Goal: Task Accomplishment & Management: Manage account settings

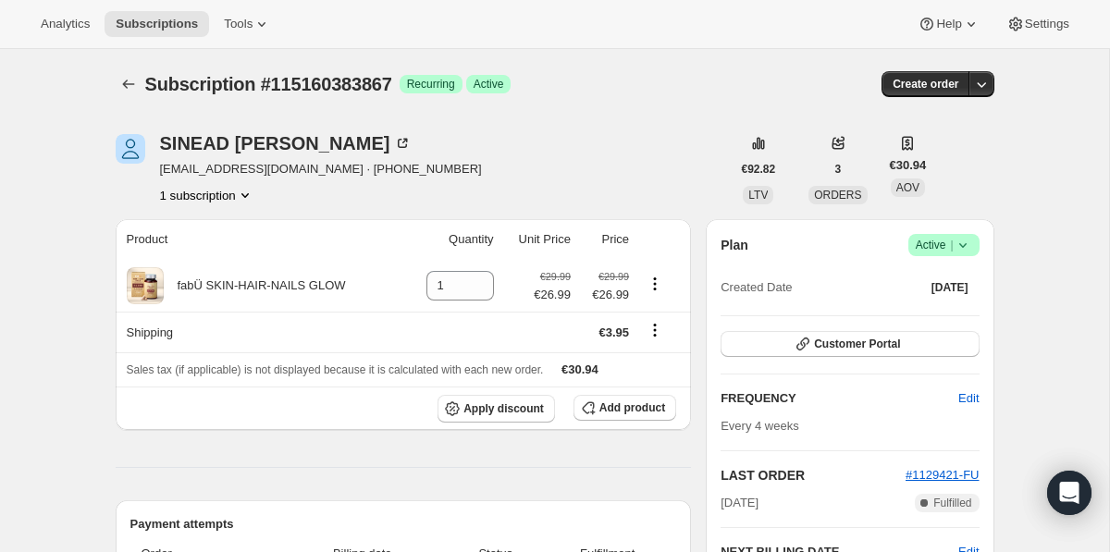
click at [958, 245] on icon at bounding box center [963, 245] width 19 height 19
click at [904, 320] on span "Cancel subscription" at bounding box center [938, 313] width 105 height 14
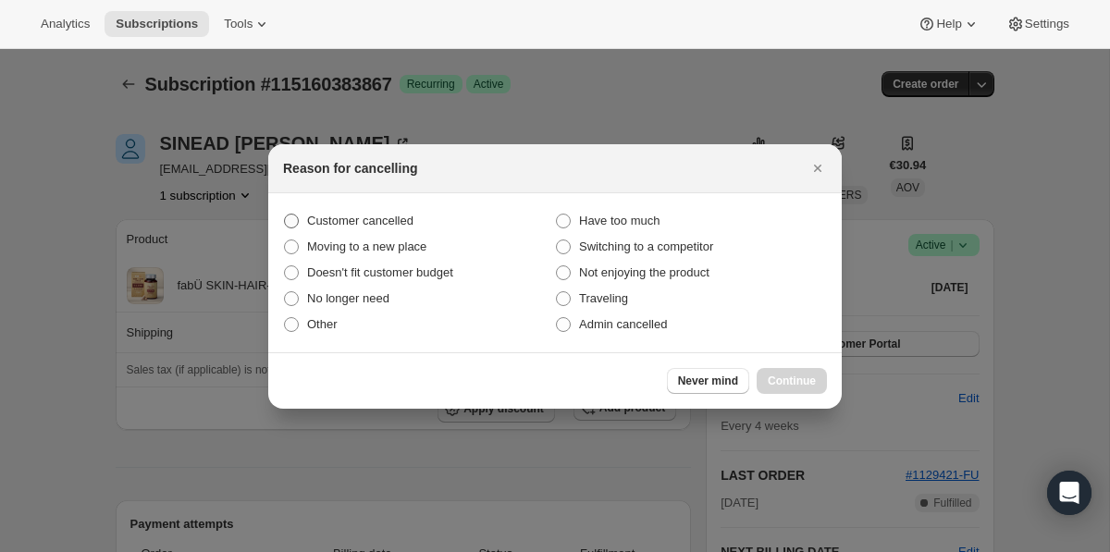
click at [377, 224] on span "Customer cancelled" at bounding box center [360, 221] width 106 height 14
click at [285, 215] on input "Customer cancelled" at bounding box center [284, 214] width 1 height 1
radio input "true"
click at [783, 383] on span "Continue" at bounding box center [792, 381] width 48 height 15
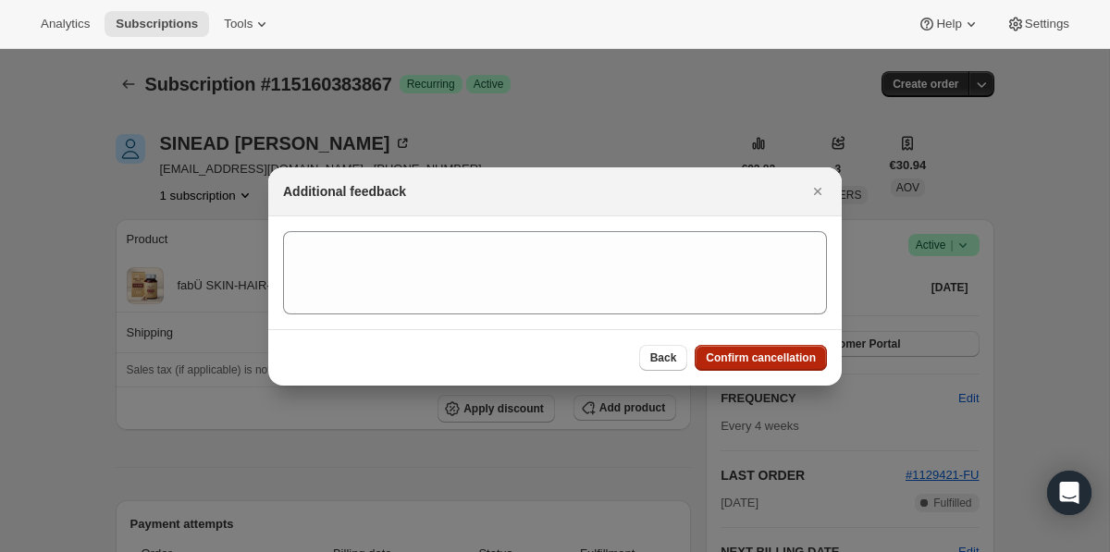
click at [772, 363] on span "Confirm cancellation" at bounding box center [761, 358] width 110 height 15
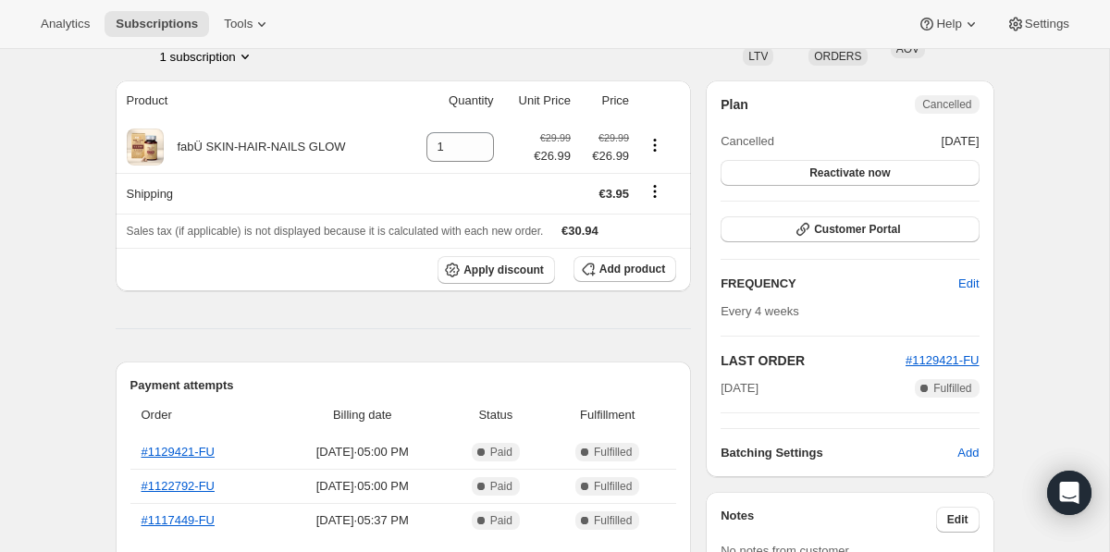
scroll to position [221, 0]
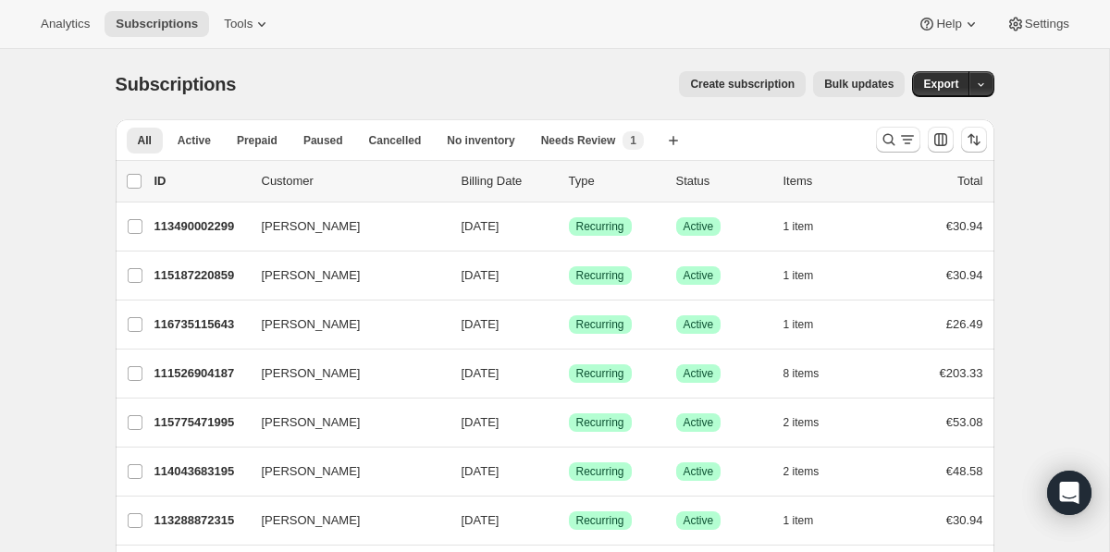
scroll to position [78, 0]
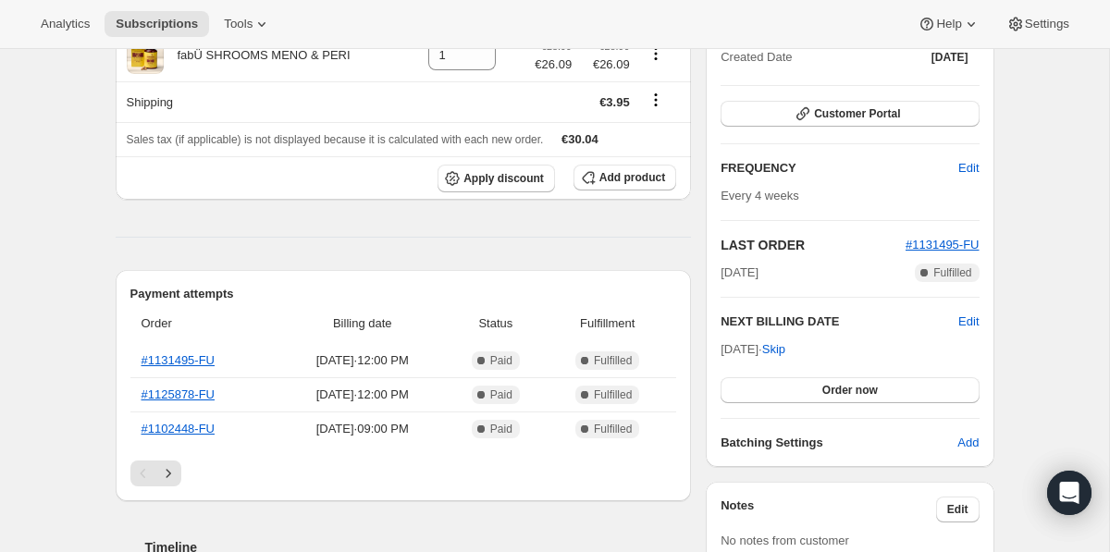
scroll to position [144, 0]
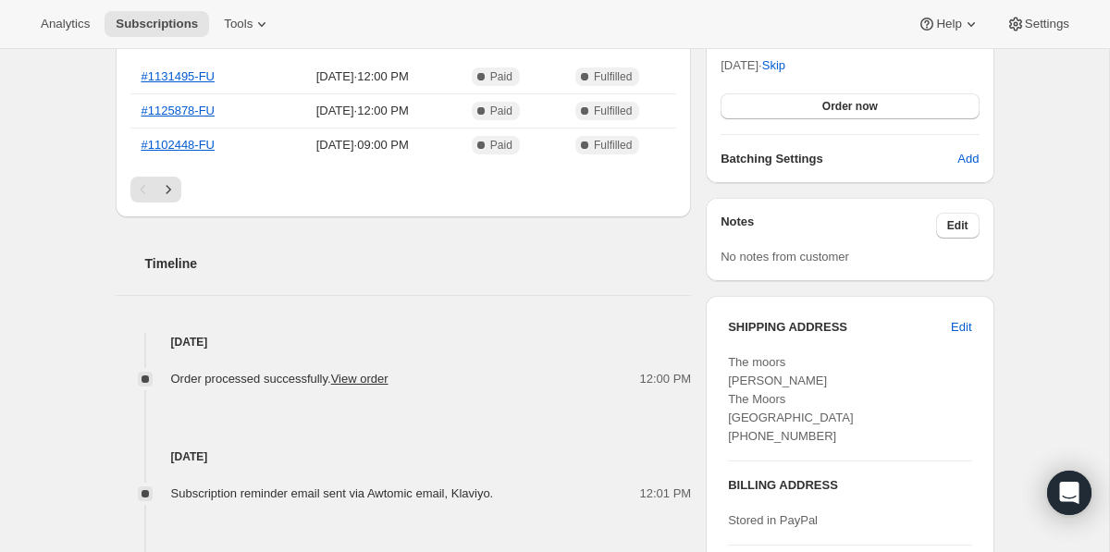
scroll to position [516, 0]
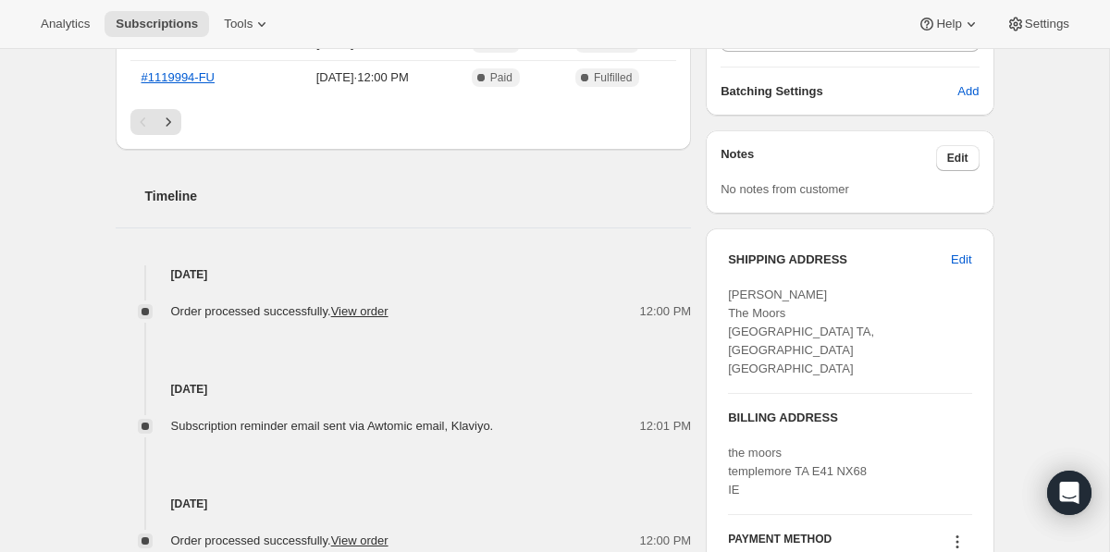
scroll to position [605, 0]
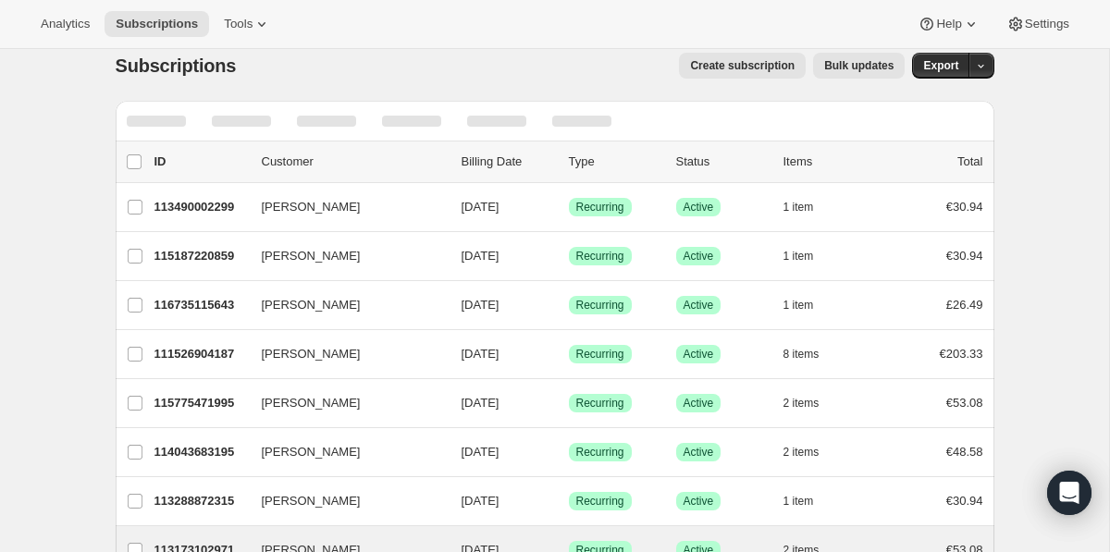
scroll to position [78, 0]
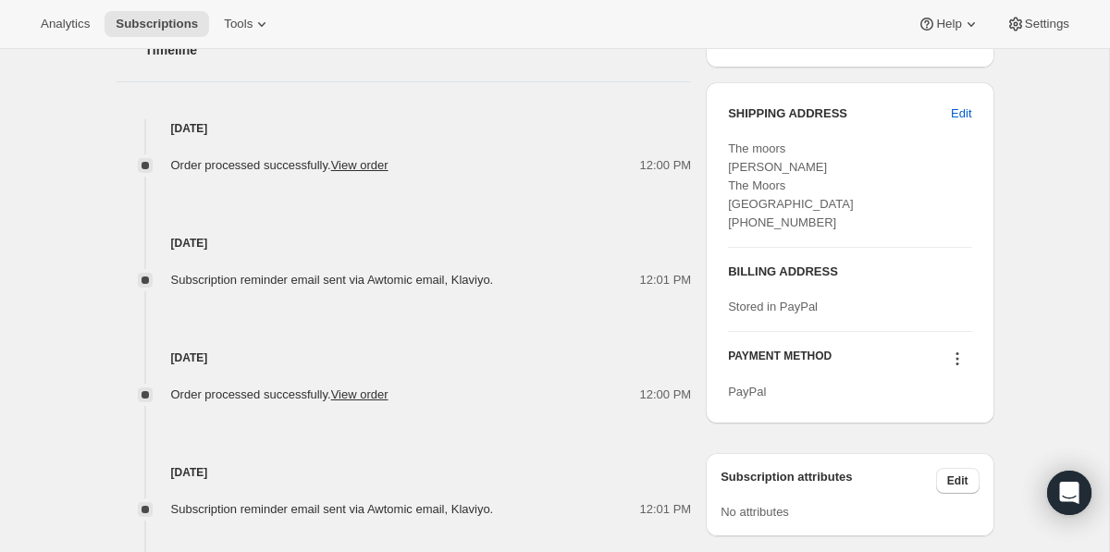
scroll to position [681, 0]
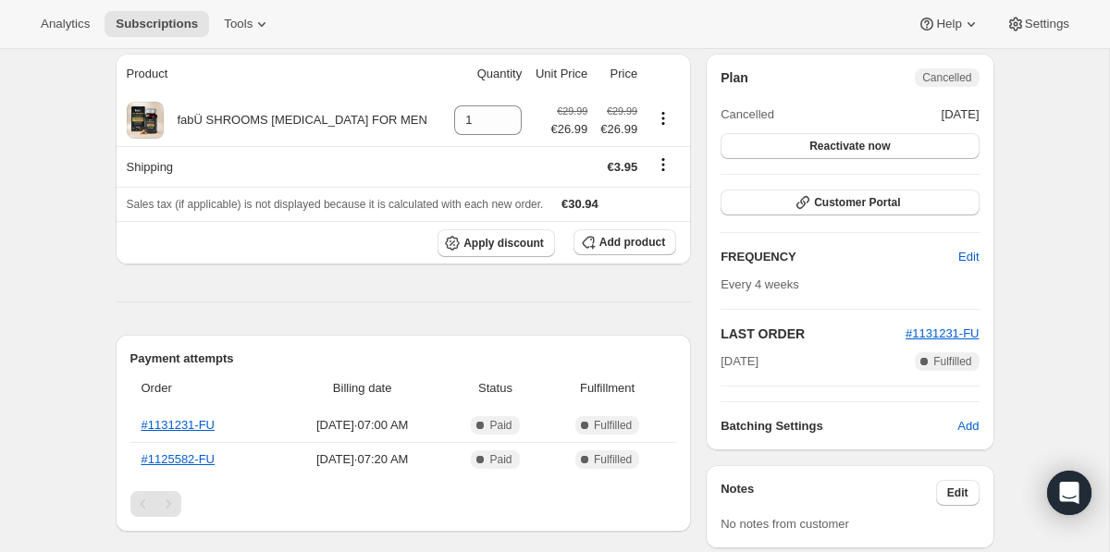
scroll to position [162, 0]
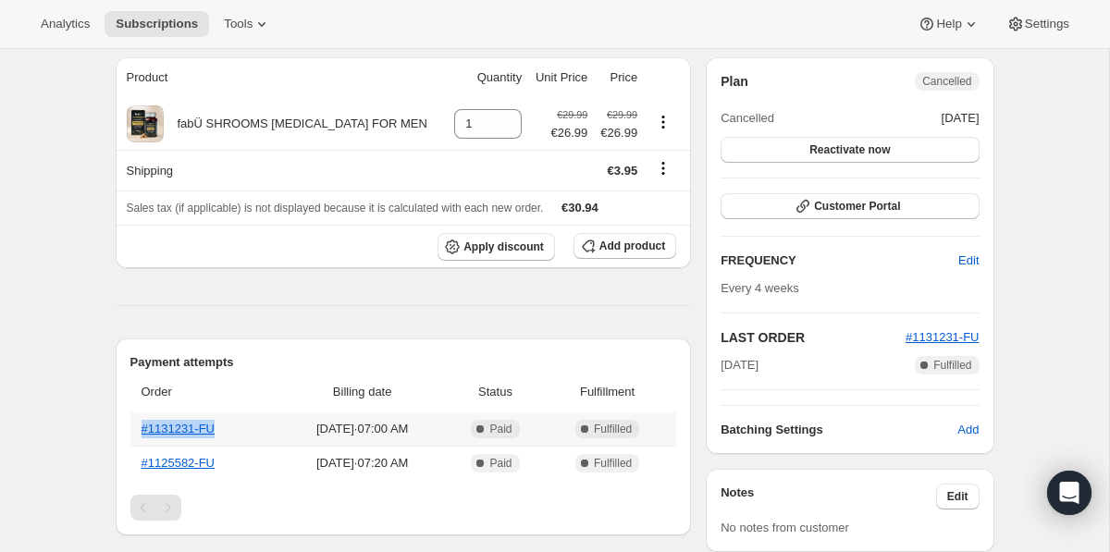
drag, startPoint x: 227, startPoint y: 428, endPoint x: 132, endPoint y: 426, distance: 94.4
click at [132, 426] on th "#1131231-FU" at bounding box center [204, 429] width 148 height 33
copy link "#1131231-FU"
click at [358, 327] on div "Product Quantity Unit Price Price fabÜ SHROOMS [MEDICAL_DATA] FOR MEN 1 €29.99 …" at bounding box center [404, 520] width 576 height 927
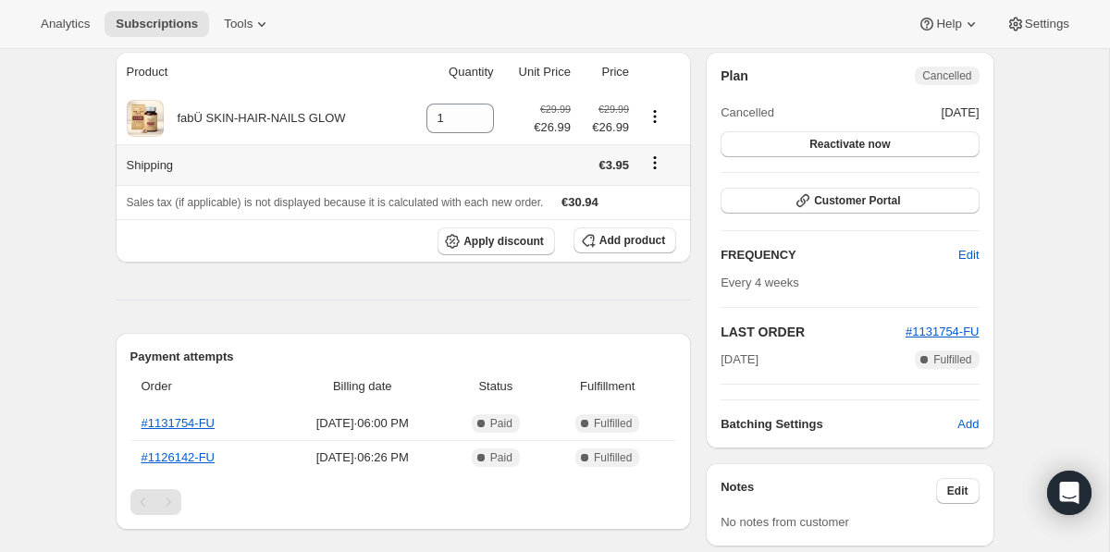
scroll to position [169, 0]
